Goal: Task Accomplishment & Management: Complete application form

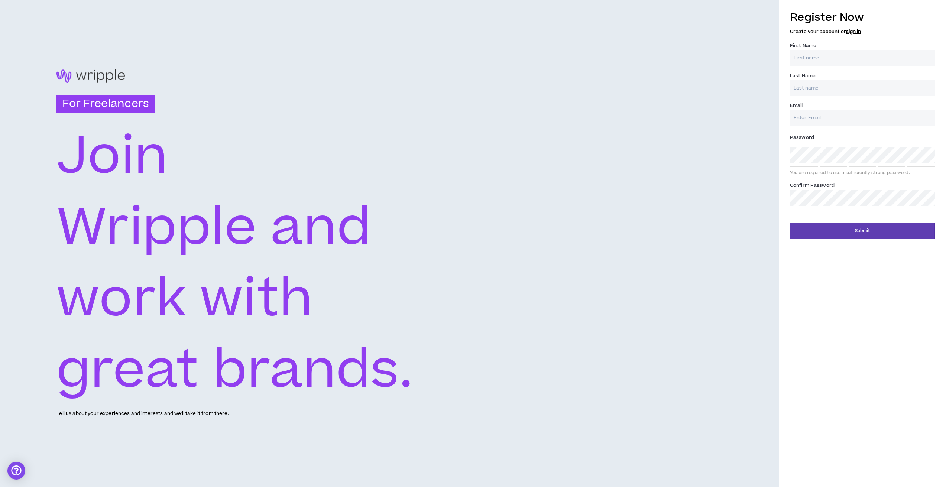
click at [839, 58] on input "First Name *" at bounding box center [862, 58] width 145 height 16
click at [839, 57] on input "ns" at bounding box center [862, 58] width 145 height 16
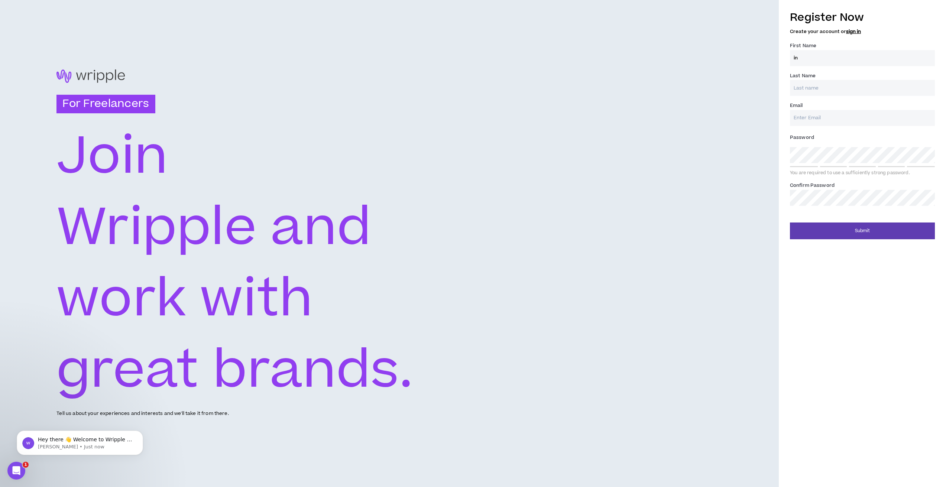
type input "Indira"
type input "Naveen"
type input "[EMAIL_ADDRESS][DOMAIN_NAME]"
type input "Naveen"
type input "[EMAIL_ADDRESS][DOMAIN_NAME]"
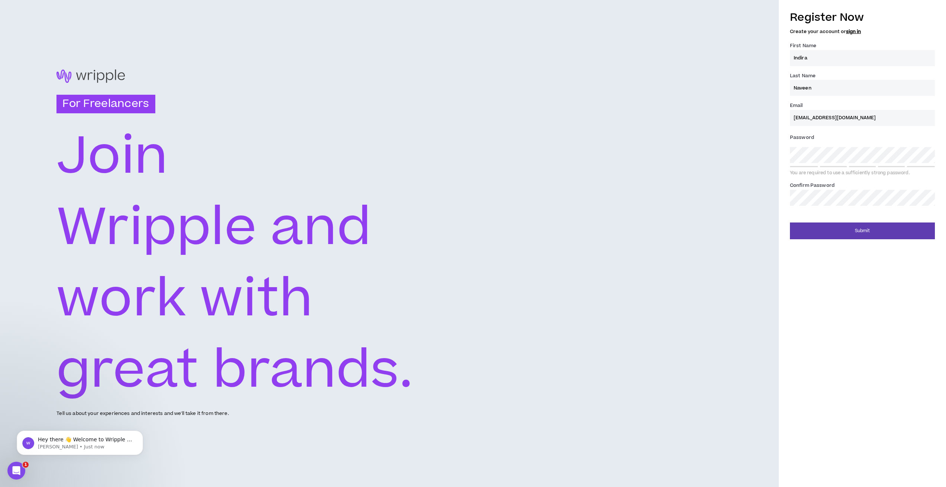
click at [860, 119] on input "[EMAIL_ADDRESS][DOMAIN_NAME]" at bounding box center [862, 118] width 145 height 16
click at [864, 119] on input "[EMAIL_ADDRESS][DOMAIN_NAME]" at bounding box center [862, 118] width 145 height 16
click at [914, 145] on div "Password * You are required to use a sufficiently strong password." at bounding box center [862, 154] width 145 height 45
